Goal: Task Accomplishment & Management: Complete application form

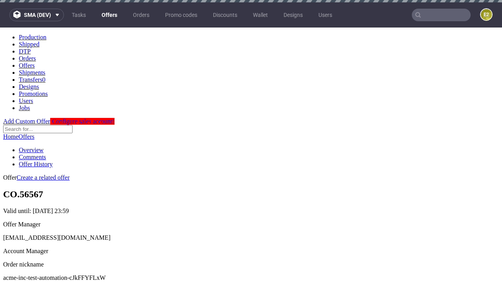
scroll to position [2, 0]
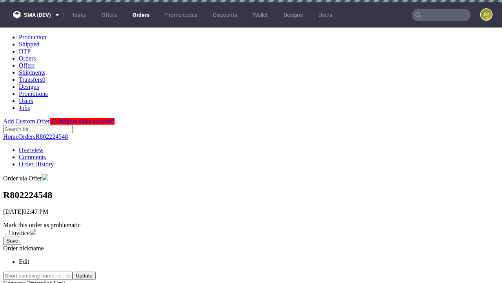
scroll to position [178, 0]
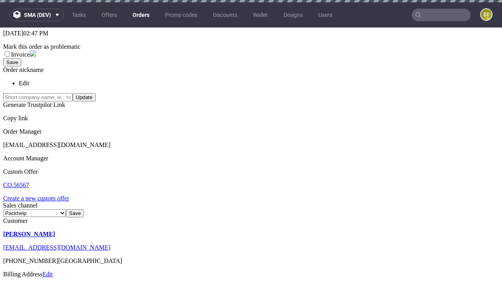
click at [40, 195] on link "Create a new custom offer" at bounding box center [36, 198] width 66 height 7
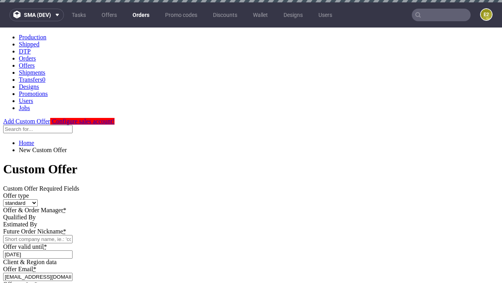
scroll to position [0, 0]
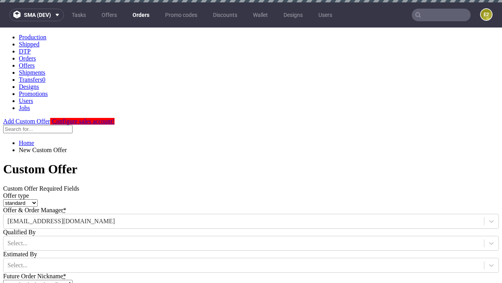
type input "acme-inc-test-automation-cJkFFYFLxW"
type input "[DATE]"
type input "[EMAIL_ADDRESS][DOMAIN_NAME]"
select select "gb"
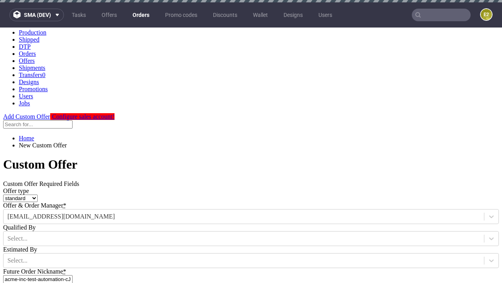
type input "[EMAIL_ADDRESS][DOMAIN_NAME]"
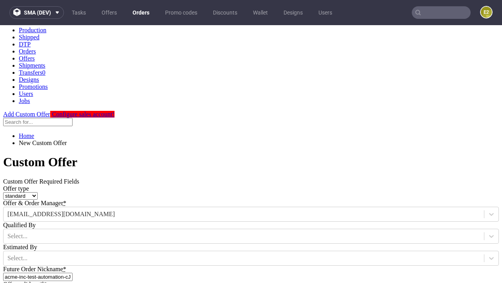
type input "[URL][DOMAIN_NAME]"
type input "Please wait..."
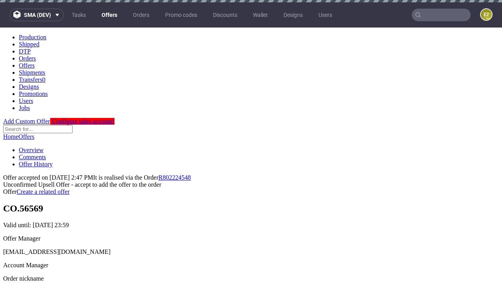
scroll to position [2, 0]
